Goal: Task Accomplishment & Management: Manage account settings

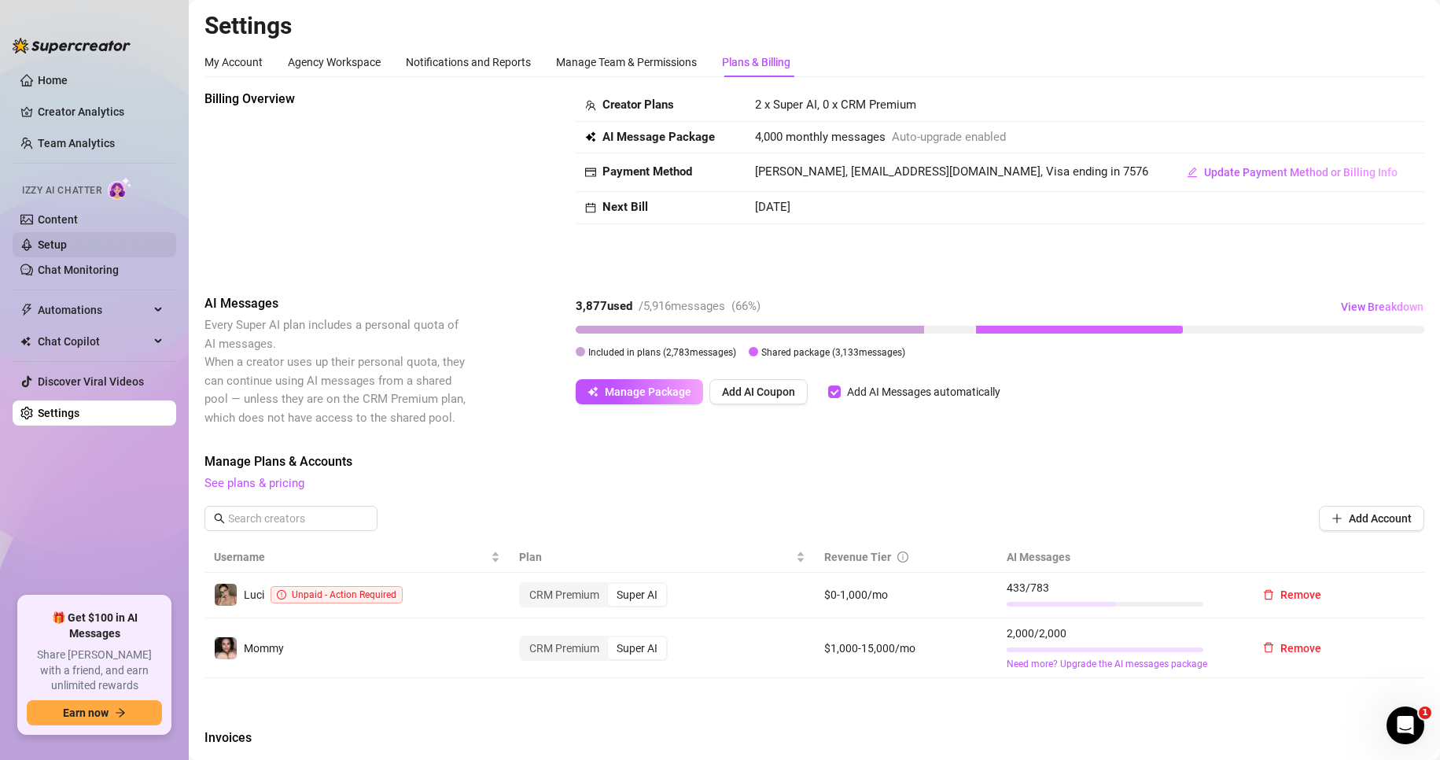
click at [62, 238] on link "Setup" at bounding box center [52, 244] width 29 height 13
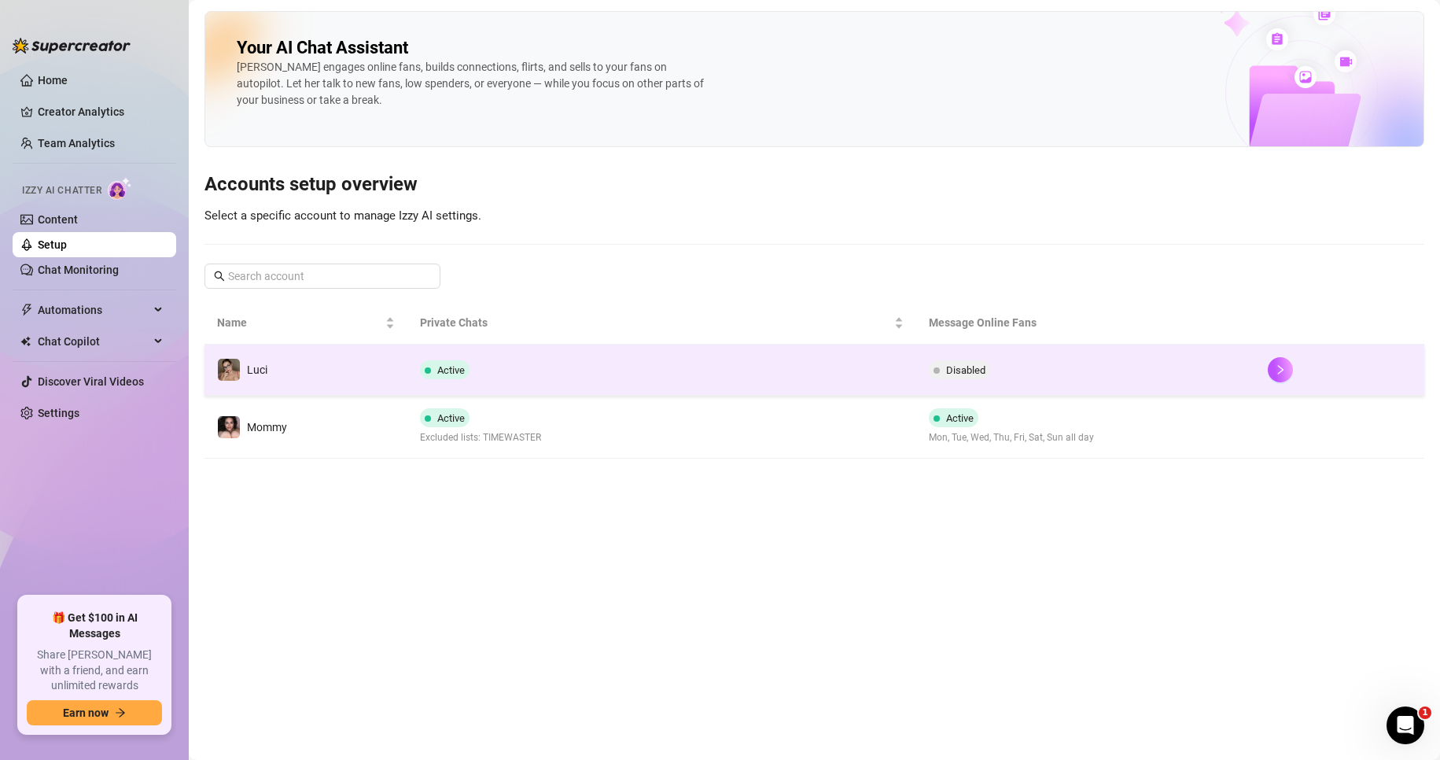
click at [503, 358] on td "Active" at bounding box center [662, 370] width 508 height 51
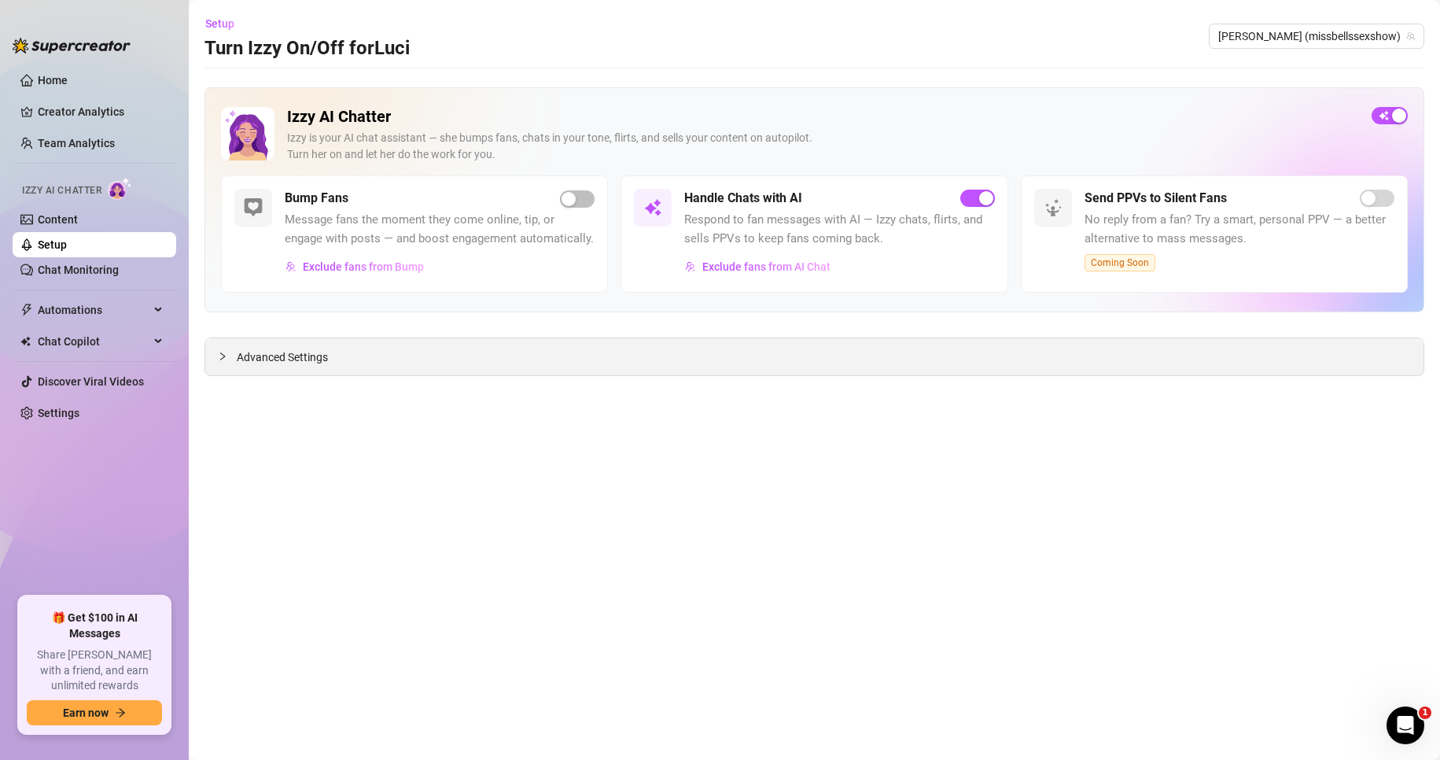
click at [262, 362] on span "Advanced Settings" at bounding box center [282, 357] width 91 height 17
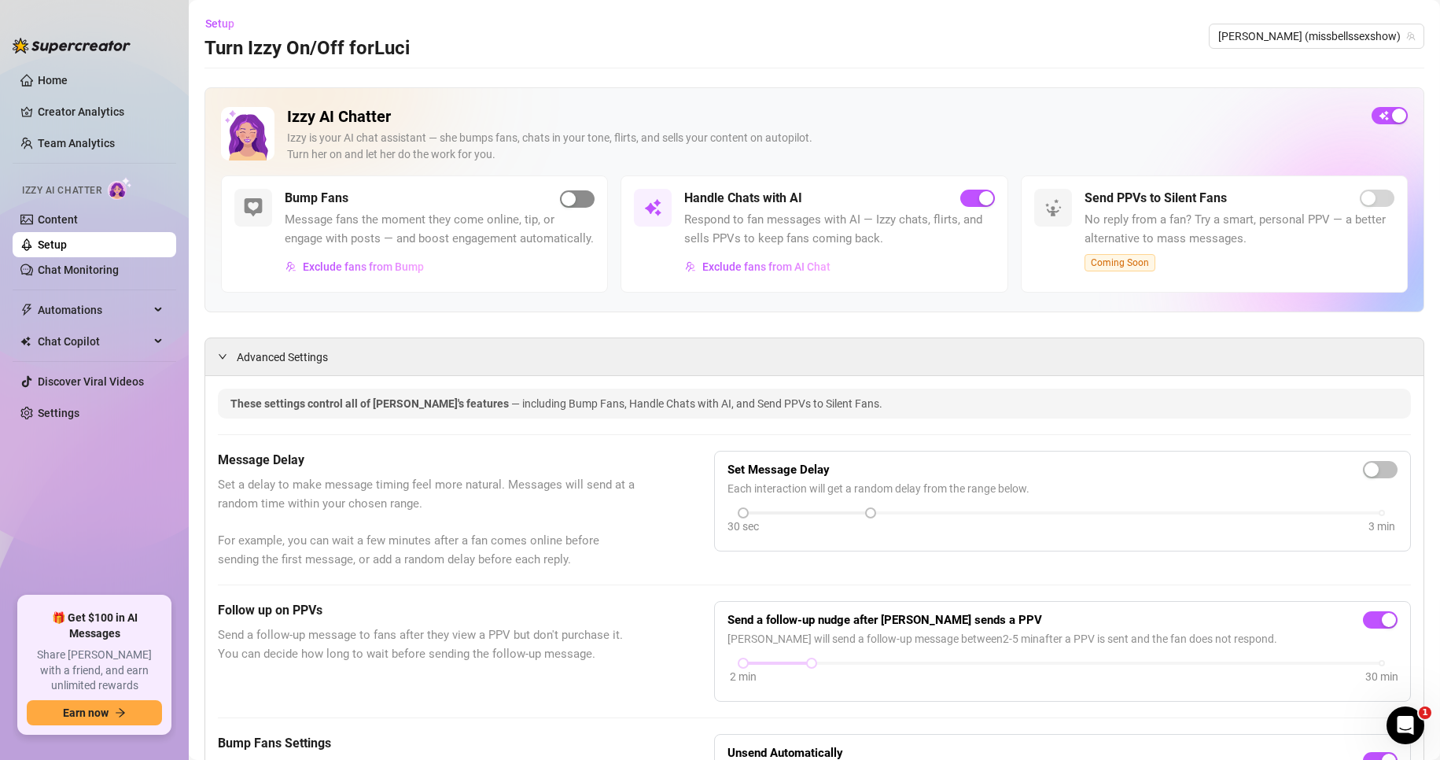
click at [576, 199] on span "button" at bounding box center [577, 198] width 35 height 17
click at [763, 273] on span "Exclude fans from AI Chat" at bounding box center [767, 266] width 128 height 13
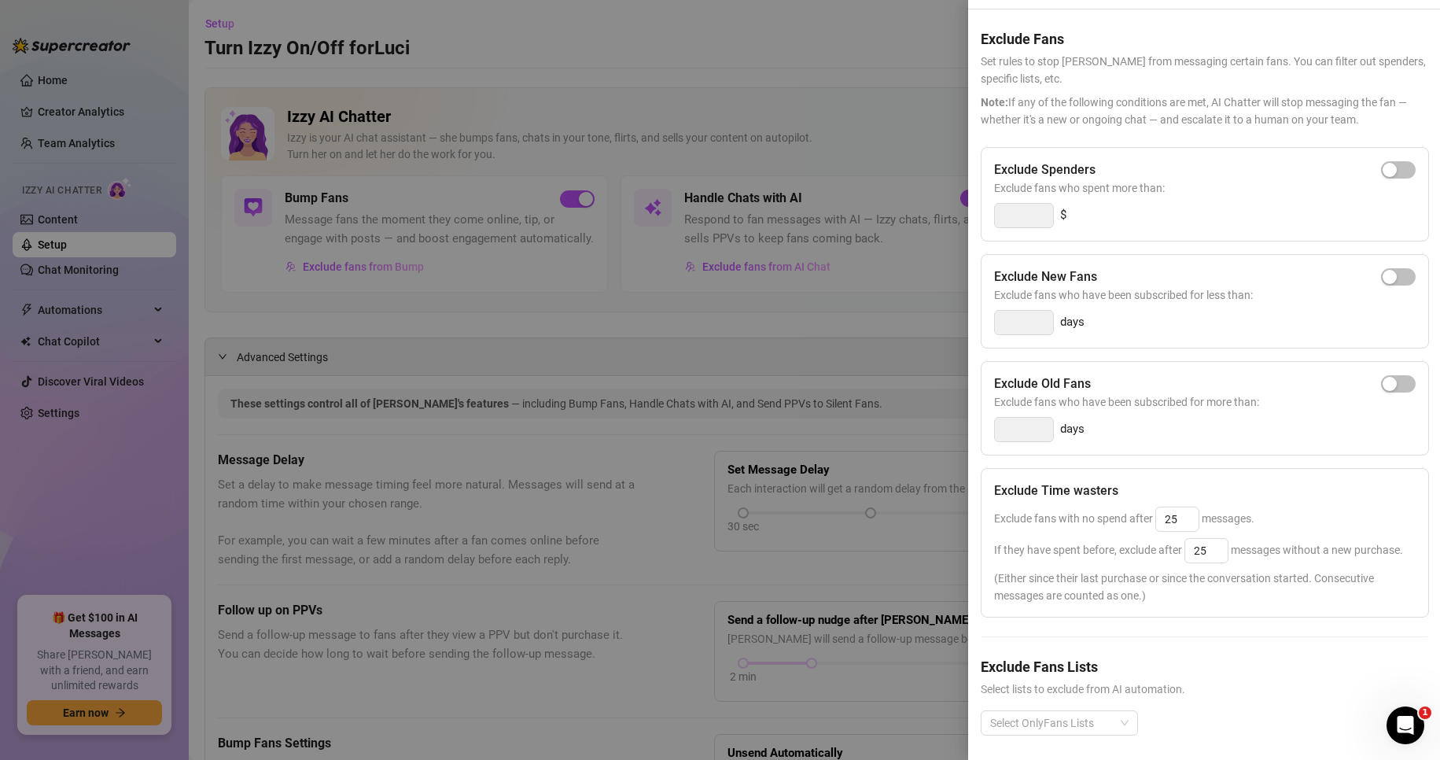
scroll to position [80, 0]
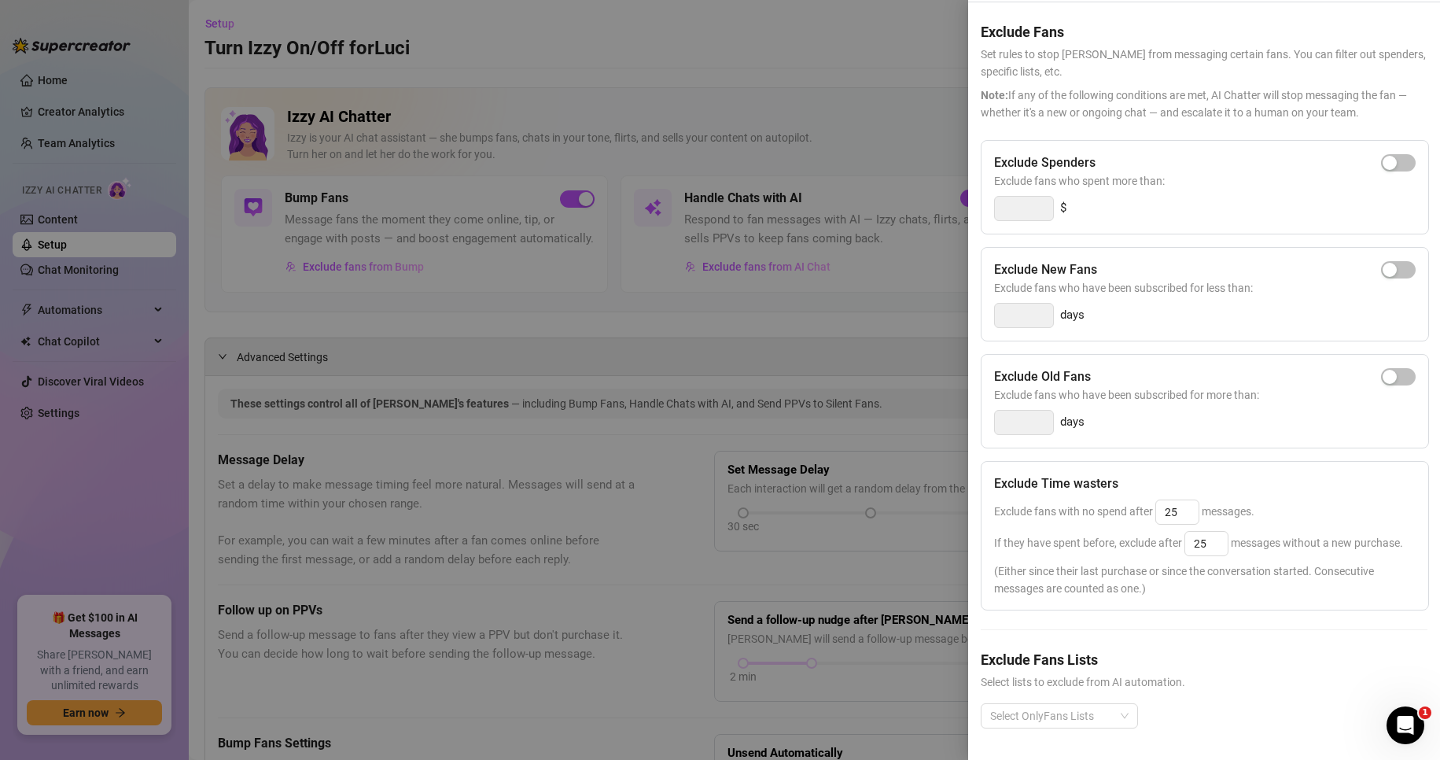
click at [821, 371] on div at bounding box center [720, 380] width 1440 height 760
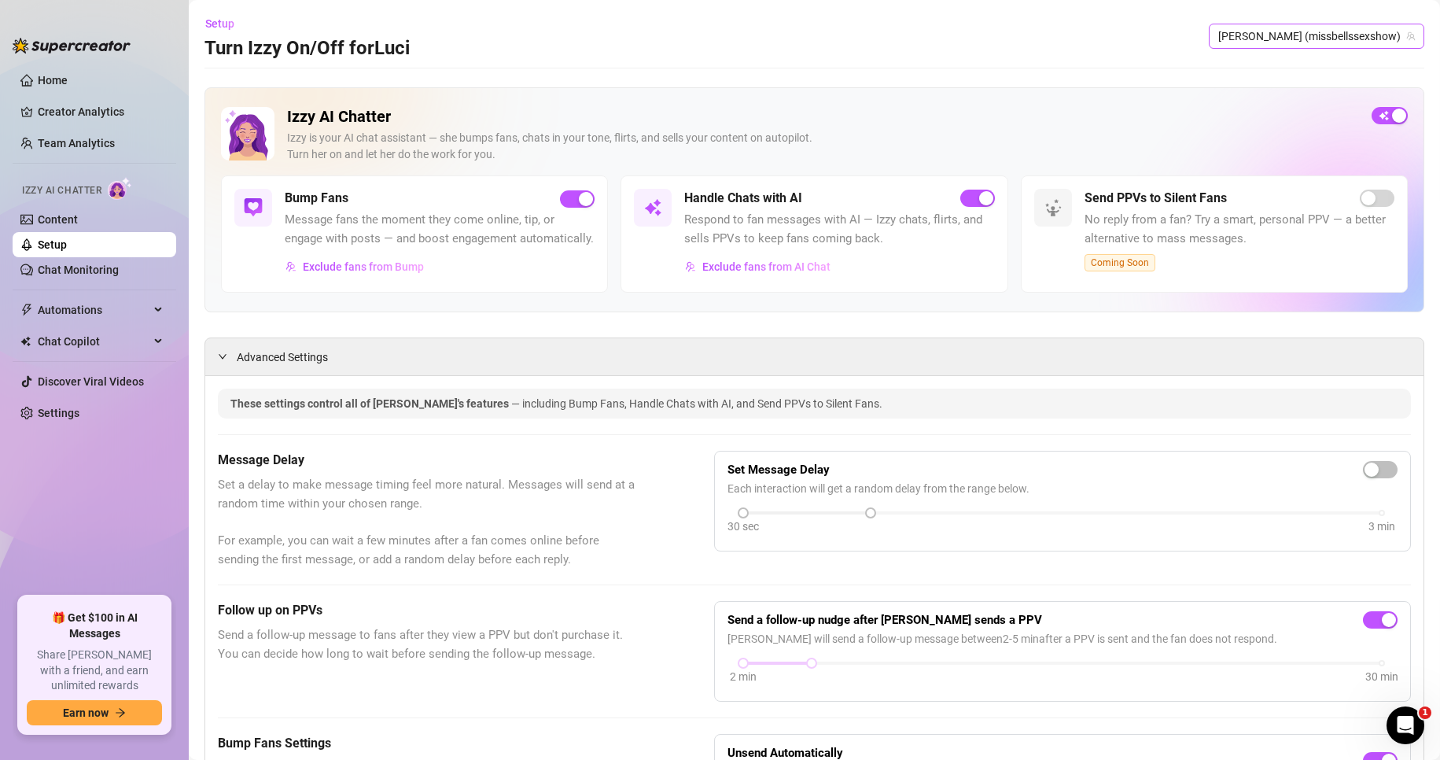
click at [1349, 38] on span "[PERSON_NAME] (missbellssexshow)" at bounding box center [1317, 36] width 197 height 24
click at [1329, 97] on span "( freetittygoddess )" at bounding box center [1368, 95] width 88 height 17
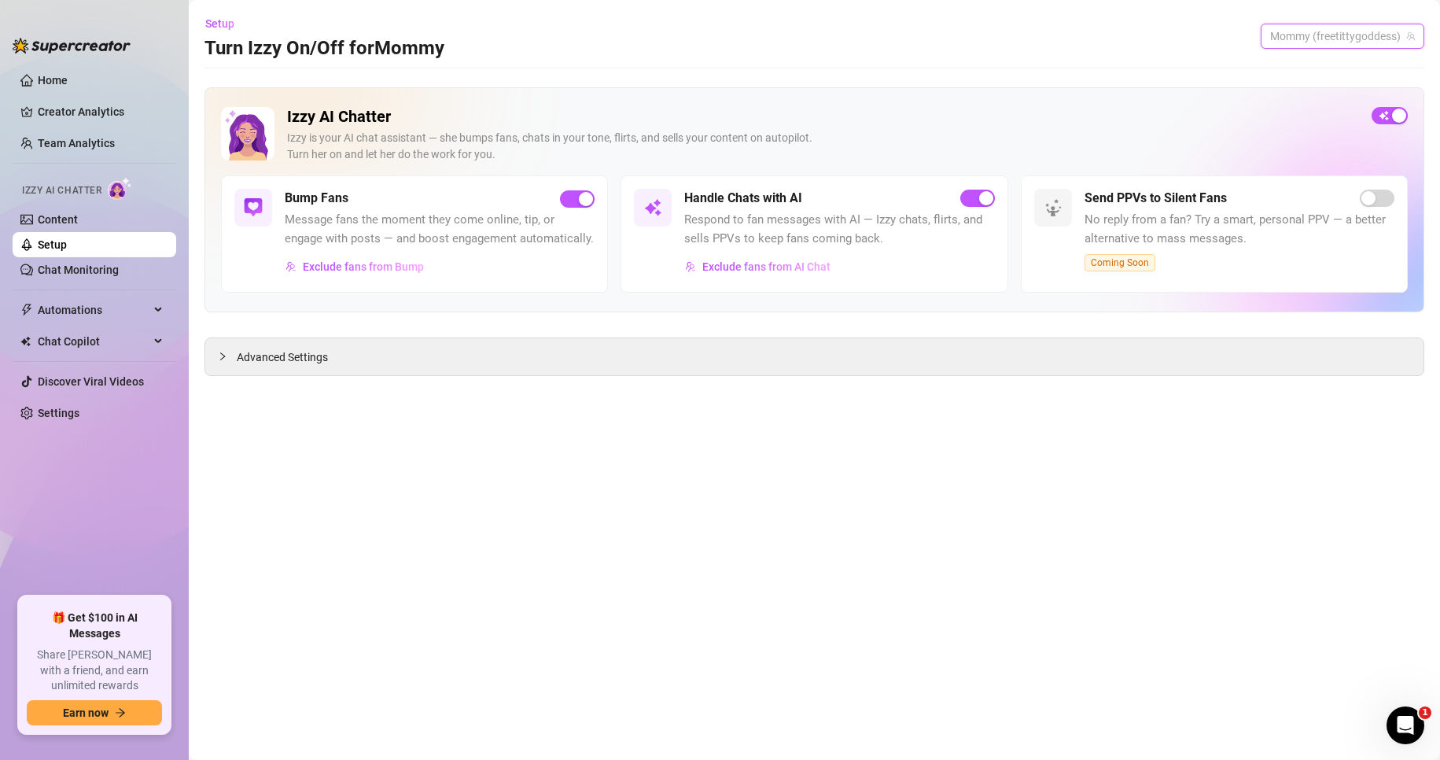
click at [1326, 34] on span "Mommy (freetittygoddess)" at bounding box center [1343, 36] width 145 height 24
click at [1315, 79] on div "[PERSON_NAME] ( missbellssexshow )" at bounding box center [1332, 68] width 179 height 27
